Goal: Transaction & Acquisition: Purchase product/service

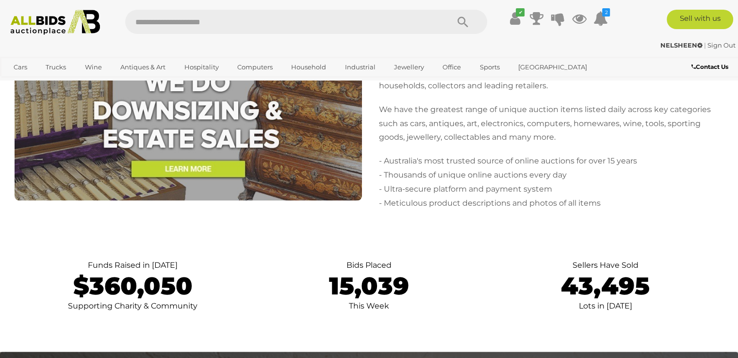
scroll to position [1941, 0]
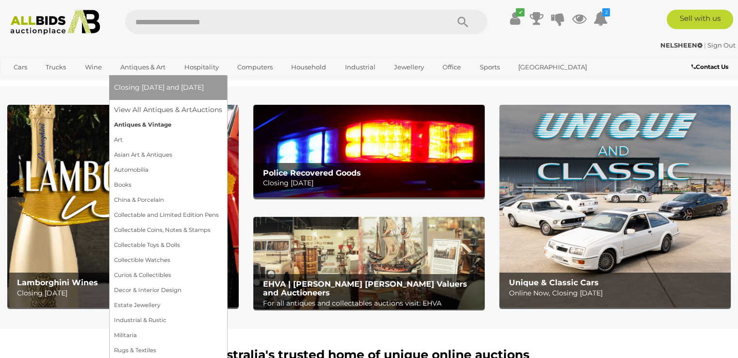
click at [126, 125] on link "Antiques & Vintage" at bounding box center [168, 124] width 108 height 15
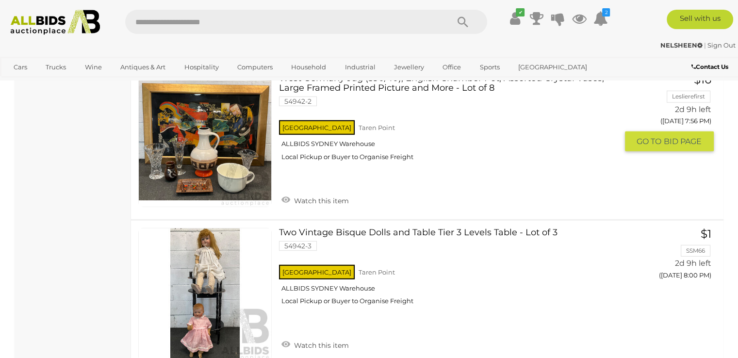
scroll to position [10092, 0]
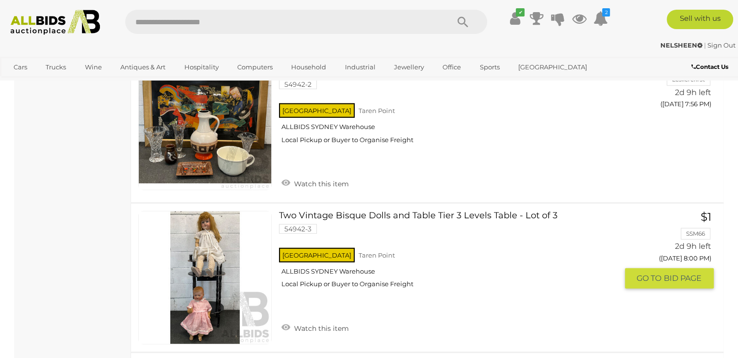
click at [213, 211] on link at bounding box center [204, 277] width 133 height 133
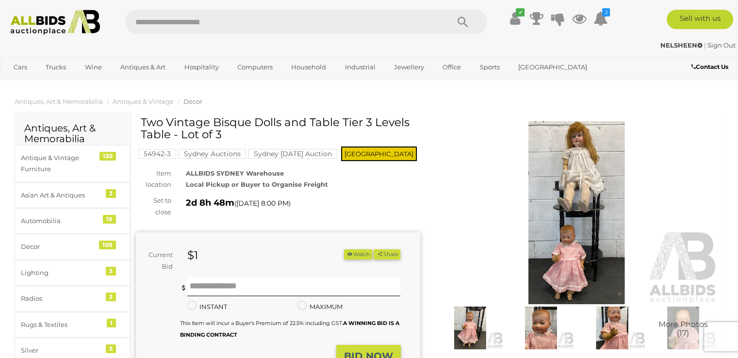
click at [553, 213] on img at bounding box center [577, 212] width 284 height 183
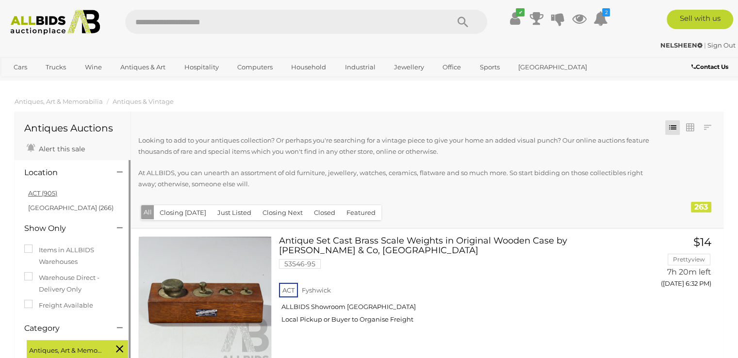
click at [45, 191] on link "ACT (905)" at bounding box center [42, 193] width 29 height 8
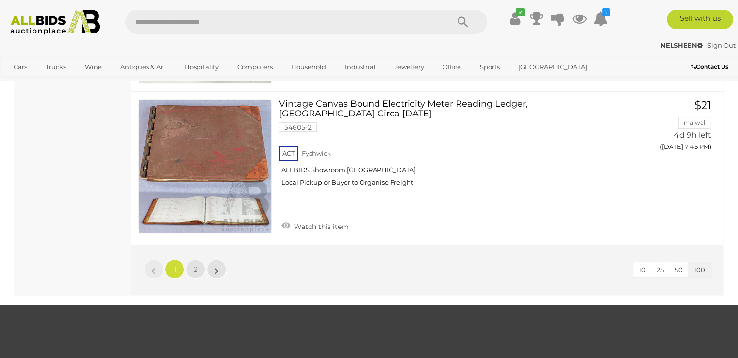
scroll to position [15246, 0]
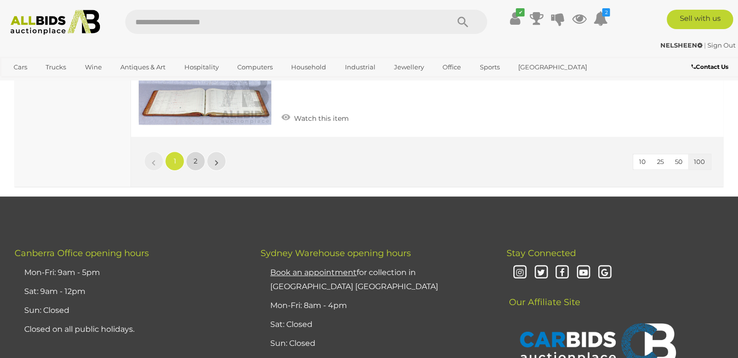
click at [191, 151] on link "2" at bounding box center [195, 160] width 19 height 19
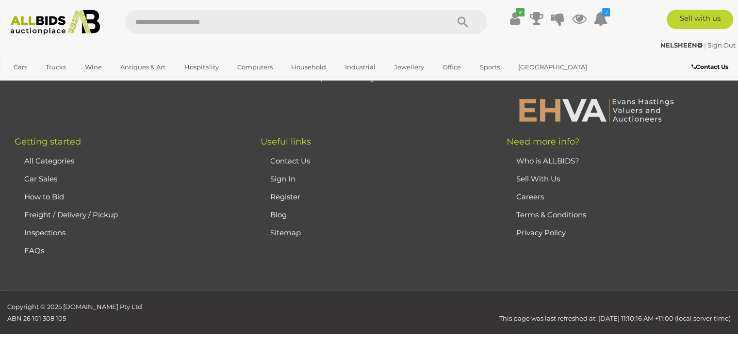
scroll to position [131, 0]
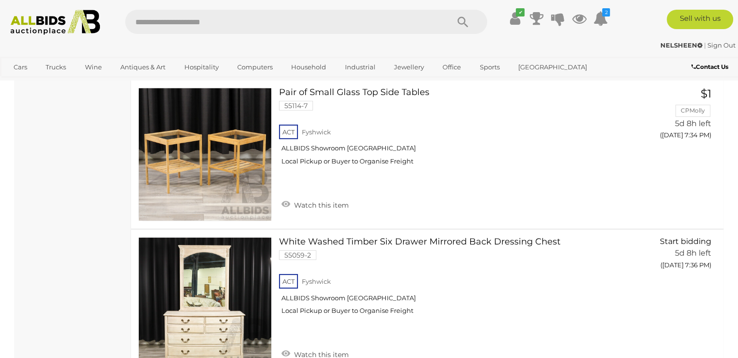
scroll to position [13790, 0]
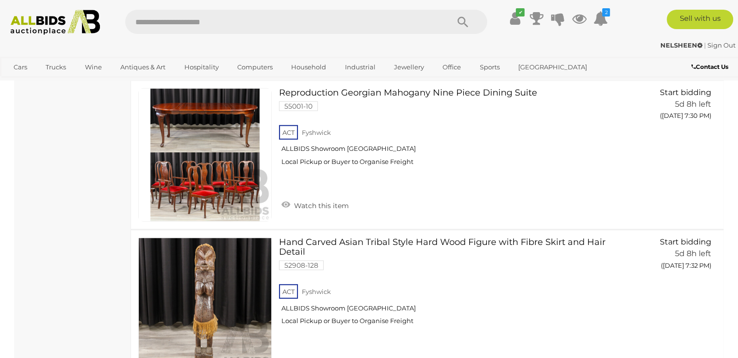
click at [170, 24] on input "text" at bounding box center [282, 22] width 314 height 24
type input "********"
